Goal: Task Accomplishment & Management: Use online tool/utility

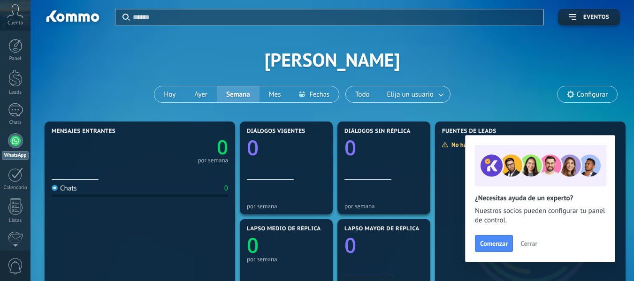
click at [496, 79] on div "Aplicar Eventos [PERSON_NAME][DATE] [DATE] Semana Mes" at bounding box center [333, 59] width 576 height 119
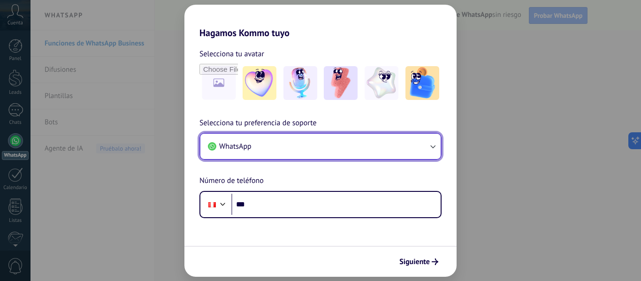
click at [290, 148] on button "WhatsApp" at bounding box center [321, 146] width 240 height 25
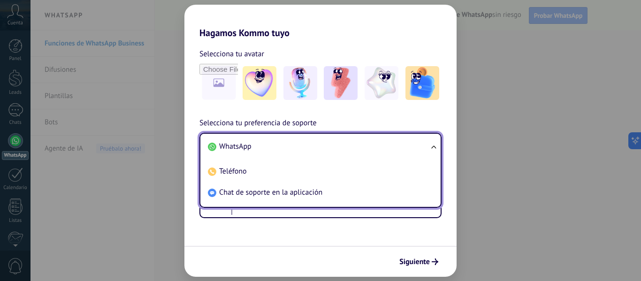
click at [282, 147] on li "WhatsApp" at bounding box center [318, 146] width 229 height 21
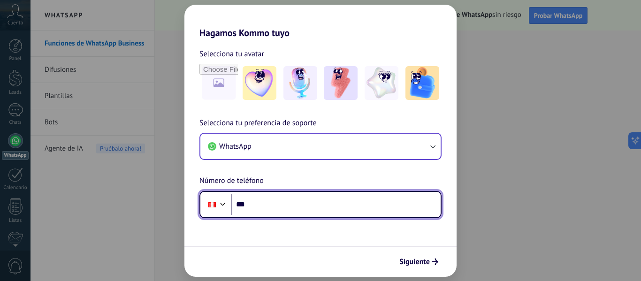
click at [306, 198] on input "***" at bounding box center [336, 205] width 209 height 22
type input "**********"
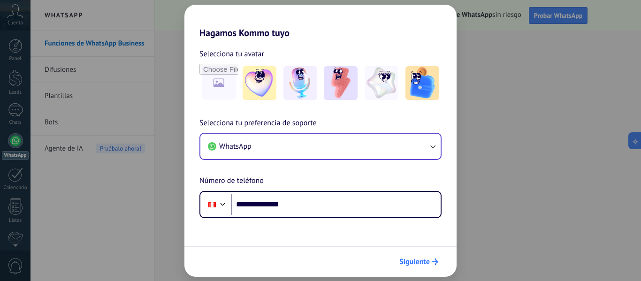
click at [412, 259] on span "Siguiente" at bounding box center [415, 262] width 31 height 7
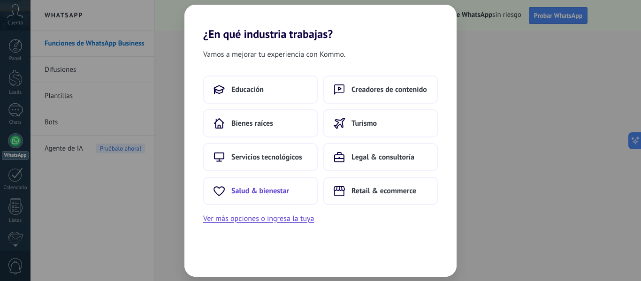
click at [275, 192] on span "Salud & bienestar" at bounding box center [261, 190] width 58 height 9
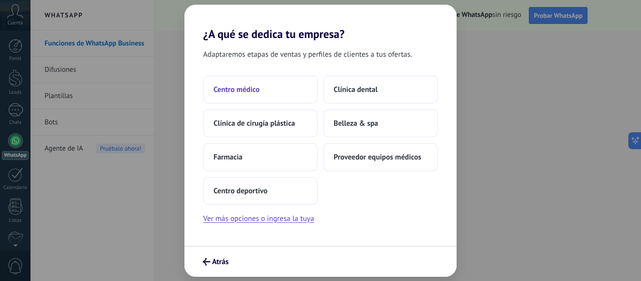
click at [259, 95] on button "Centro médico" at bounding box center [260, 90] width 115 height 28
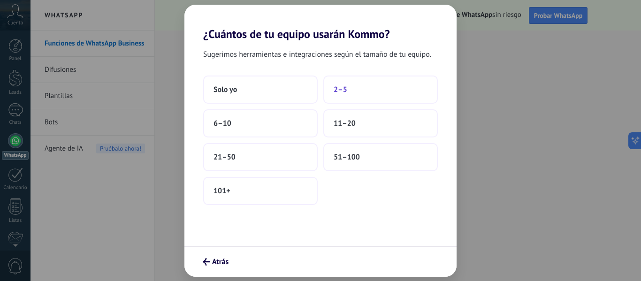
click at [345, 88] on span "2–5" at bounding box center [341, 89] width 14 height 9
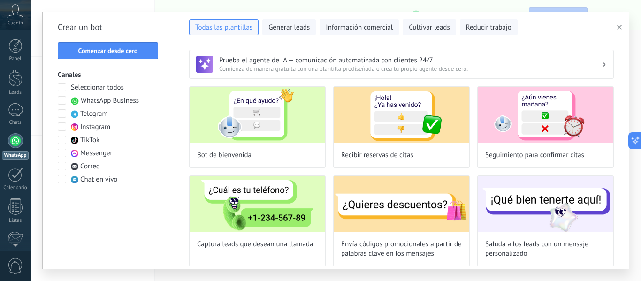
click at [104, 89] on span "Seleccionar todos" at bounding box center [97, 87] width 53 height 9
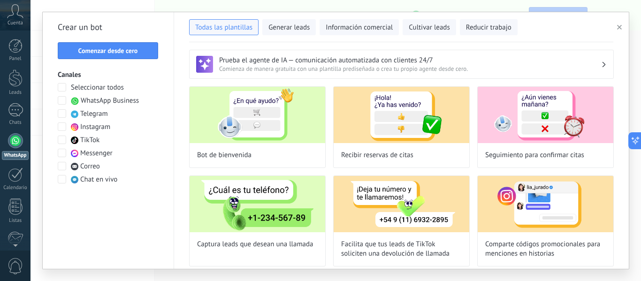
click at [108, 90] on span "Seleccionar todos" at bounding box center [97, 87] width 53 height 9
click at [89, 116] on span "Telegram" at bounding box center [94, 113] width 28 height 9
click at [294, 28] on span "Generar leads" at bounding box center [289, 27] width 41 height 9
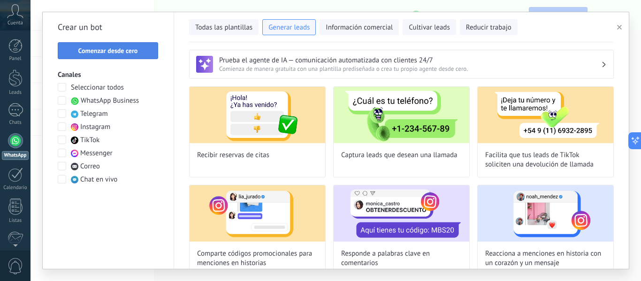
click at [131, 48] on span "Comenzar desde cero" at bounding box center [108, 50] width 60 height 7
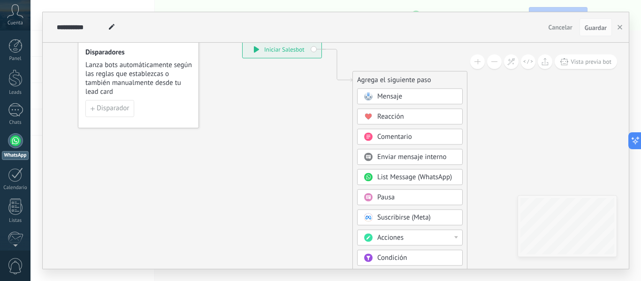
click at [383, 100] on span "Mensaje" at bounding box center [390, 96] width 25 height 9
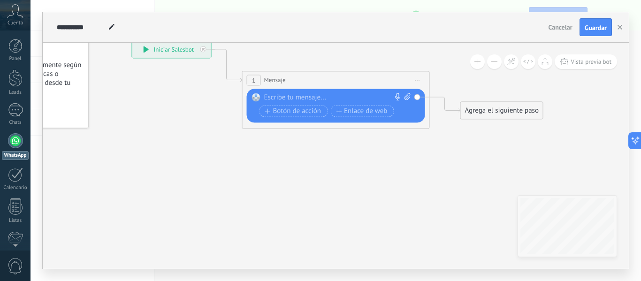
click at [339, 99] on div at bounding box center [333, 97] width 139 height 9
